Goal: Task Accomplishment & Management: Complete application form

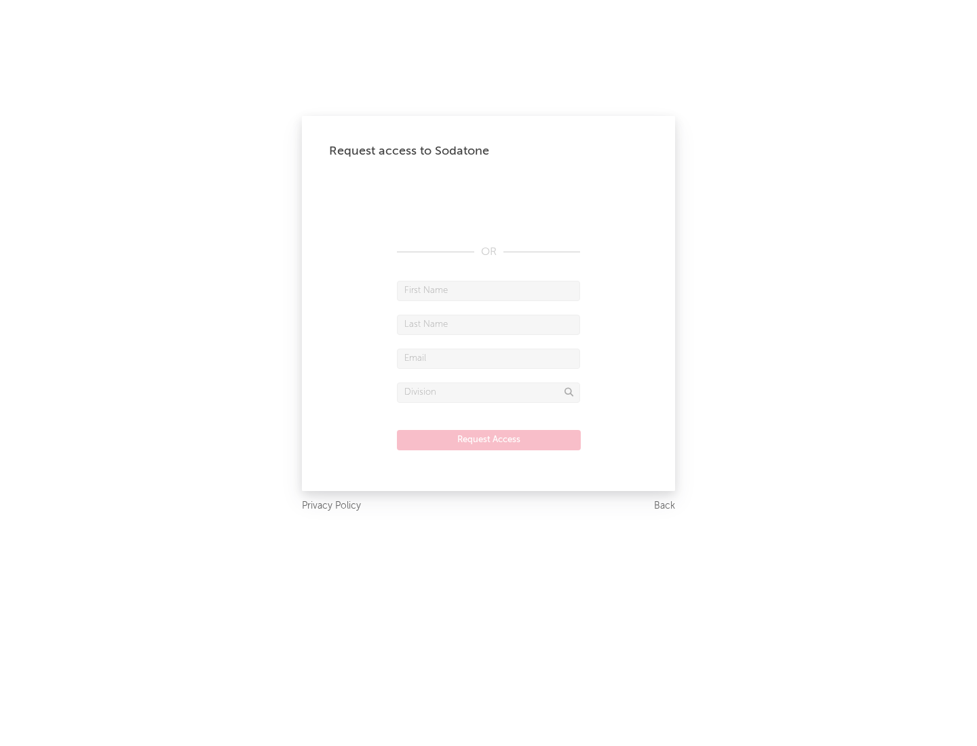
click at [488, 290] on input "text" at bounding box center [488, 291] width 183 height 20
type input "[PERSON_NAME]"
click at [488, 324] on input "text" at bounding box center [488, 325] width 183 height 20
type input "[PERSON_NAME]"
click at [488, 358] on input "text" at bounding box center [488, 359] width 183 height 20
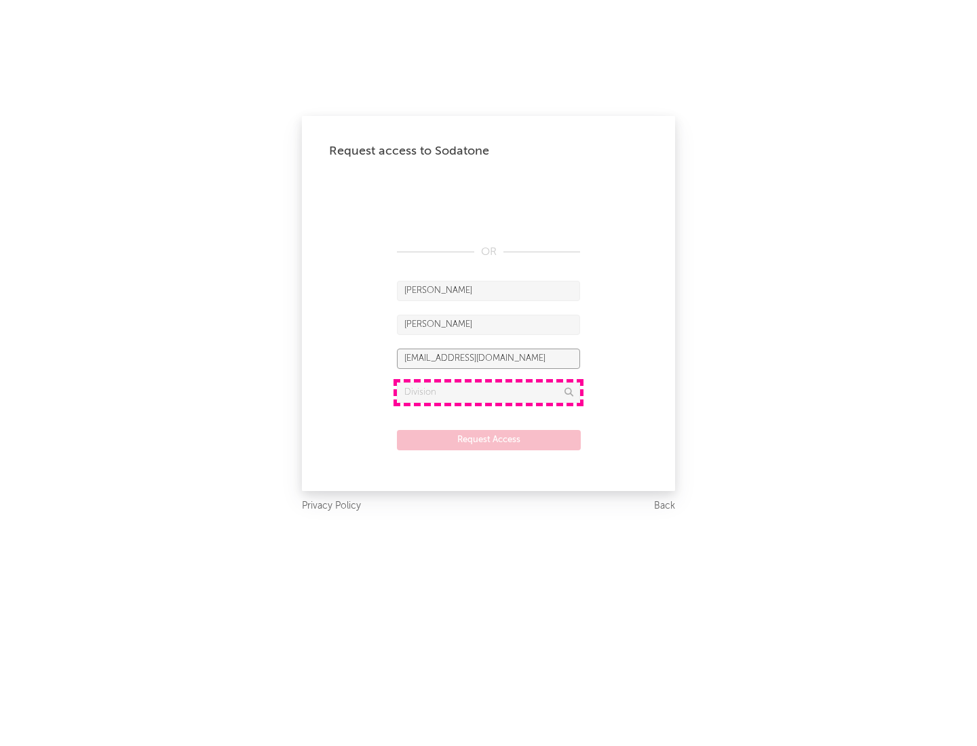
type input "[EMAIL_ADDRESS][DOMAIN_NAME]"
click at [488, 392] on input "text" at bounding box center [488, 393] width 183 height 20
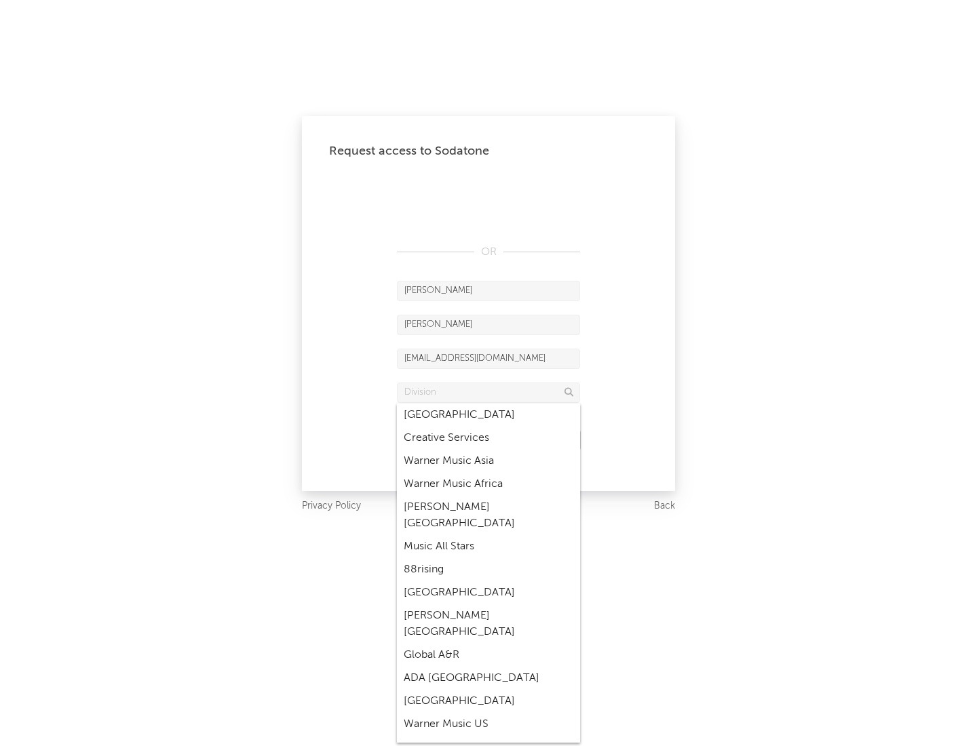
click at [488, 535] on div "Music All Stars" at bounding box center [488, 546] width 183 height 23
type input "Music All Stars"
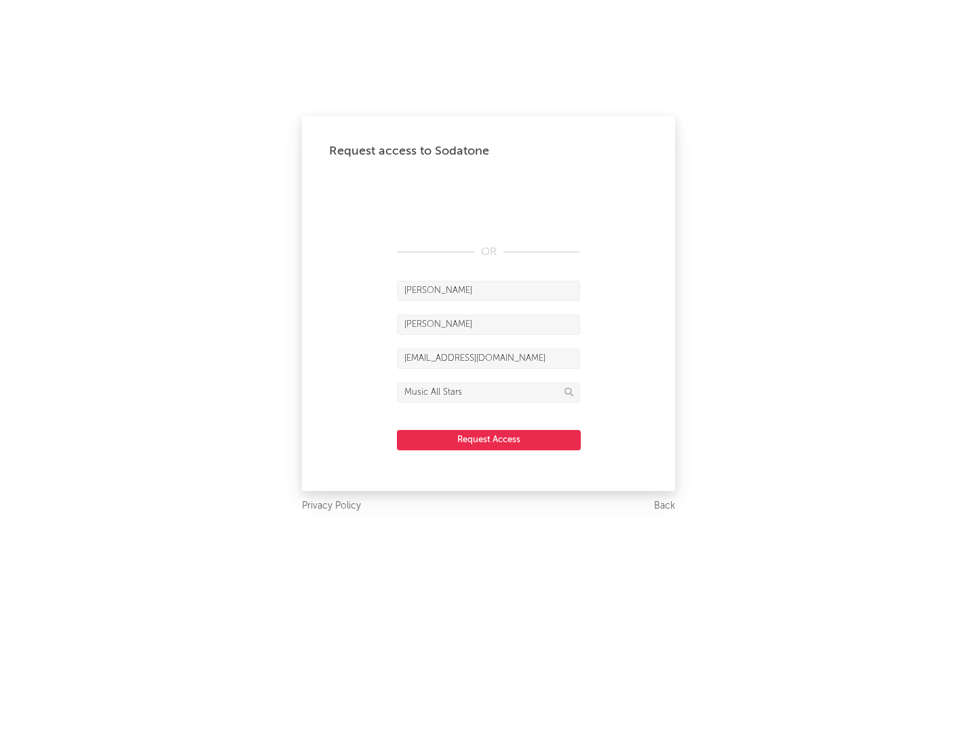
click at [488, 440] on button "Request Access" at bounding box center [489, 440] width 184 height 20
